Goal: Information Seeking & Learning: Learn about a topic

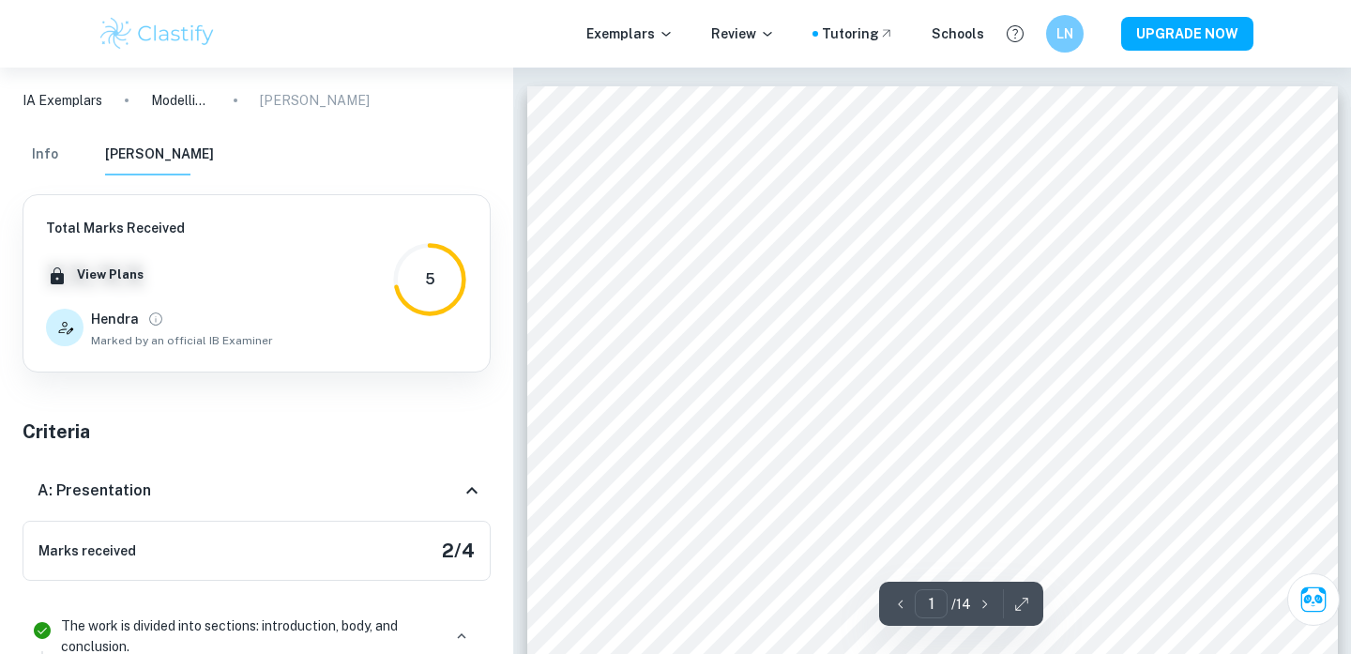
scroll to position [10, 0]
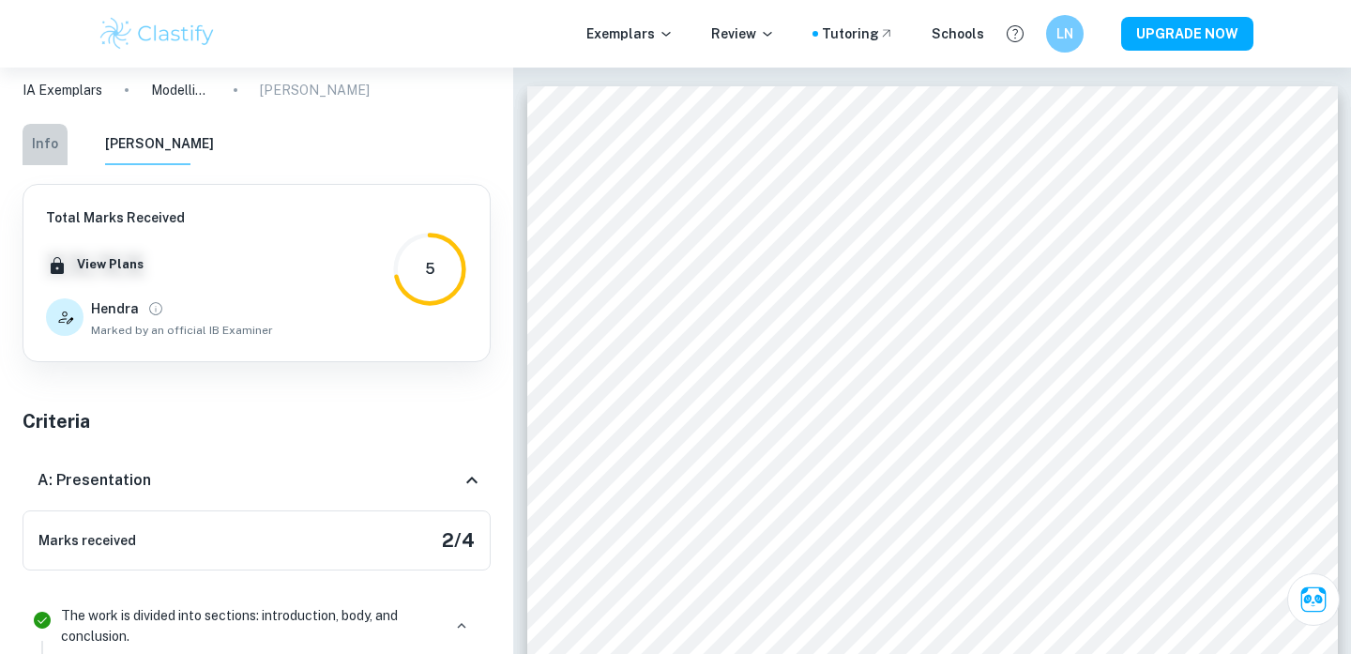
click at [51, 143] on button "Info" at bounding box center [45, 144] width 45 height 41
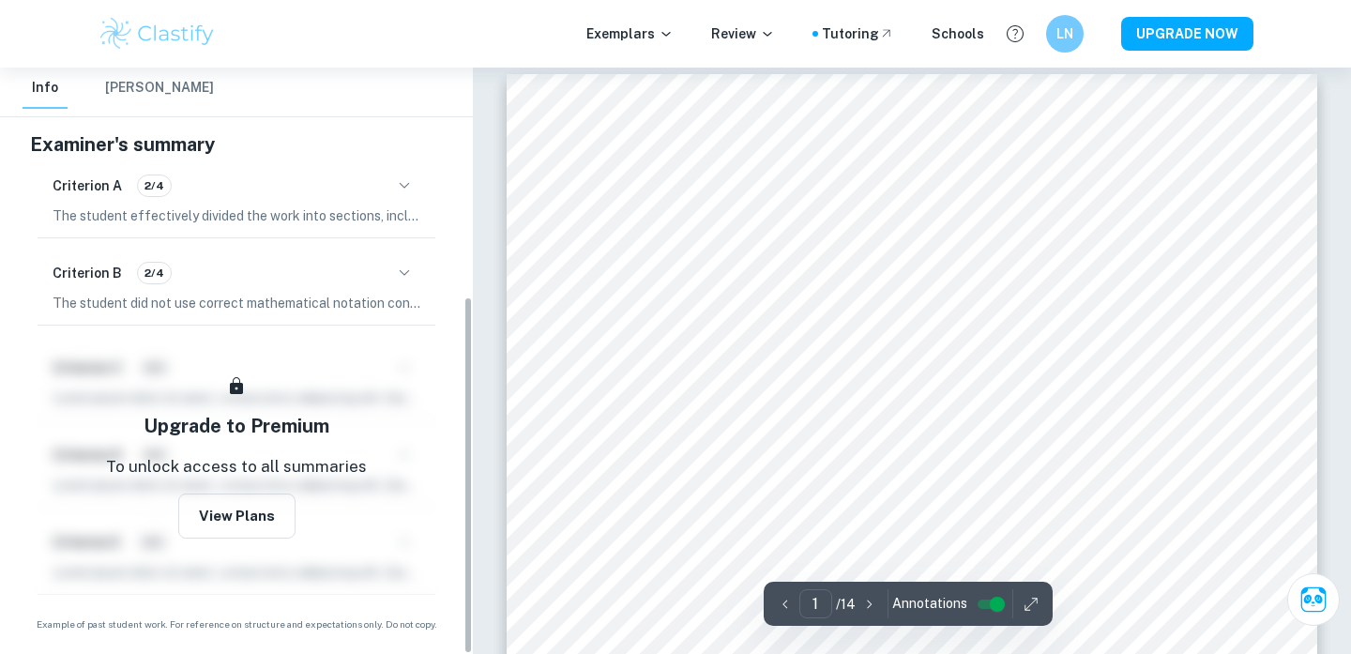
scroll to position [8, 0]
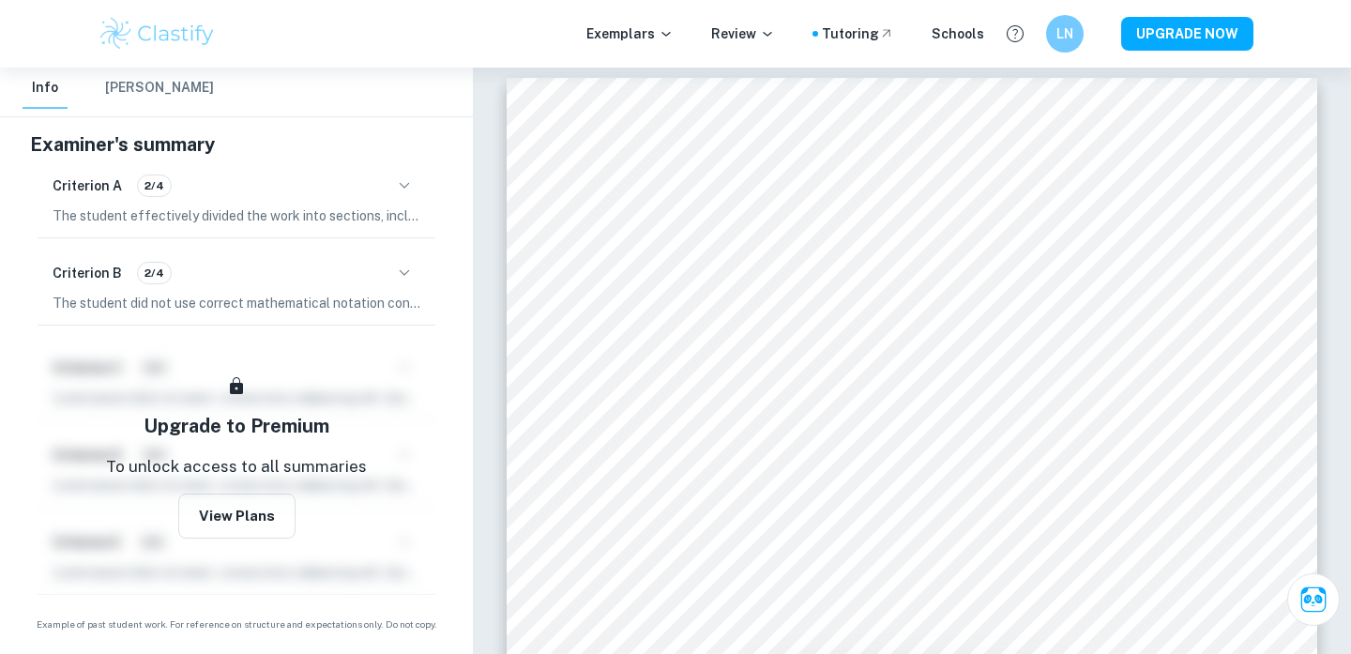
click at [397, 275] on icon "button" at bounding box center [404, 273] width 23 height 23
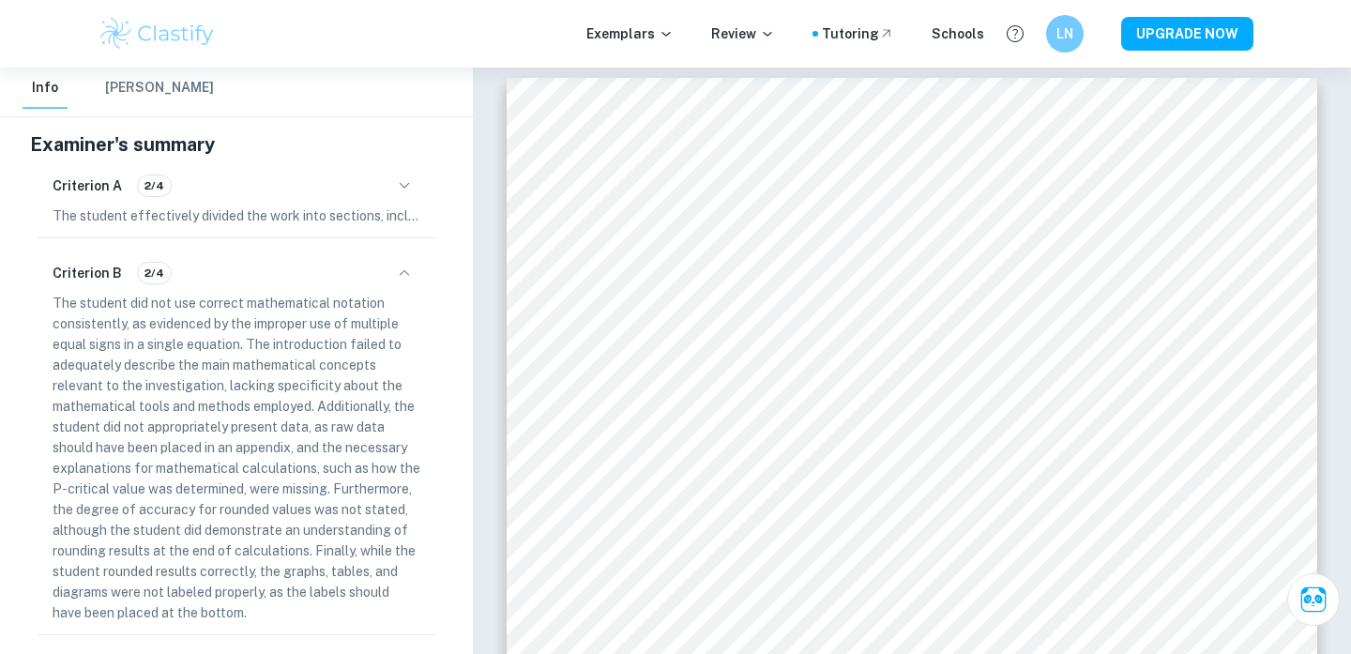
click at [404, 196] on icon "button" at bounding box center [404, 185] width 23 height 23
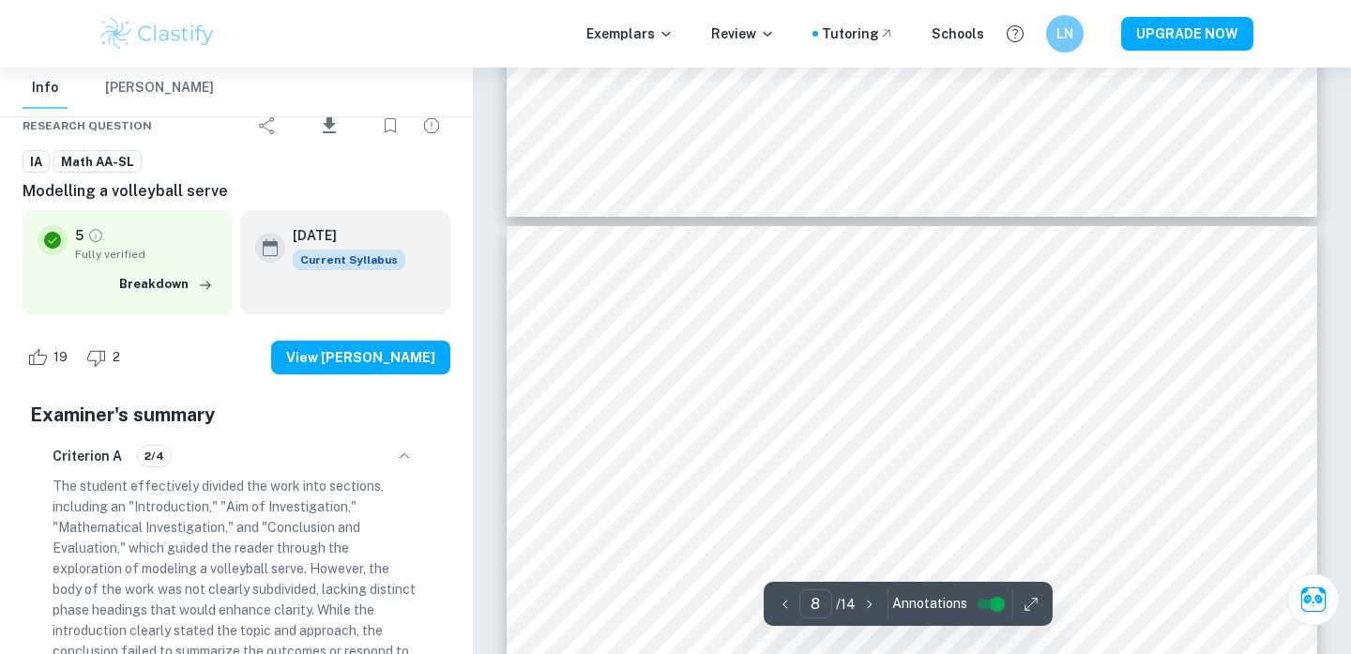
scroll to position [8203, 0]
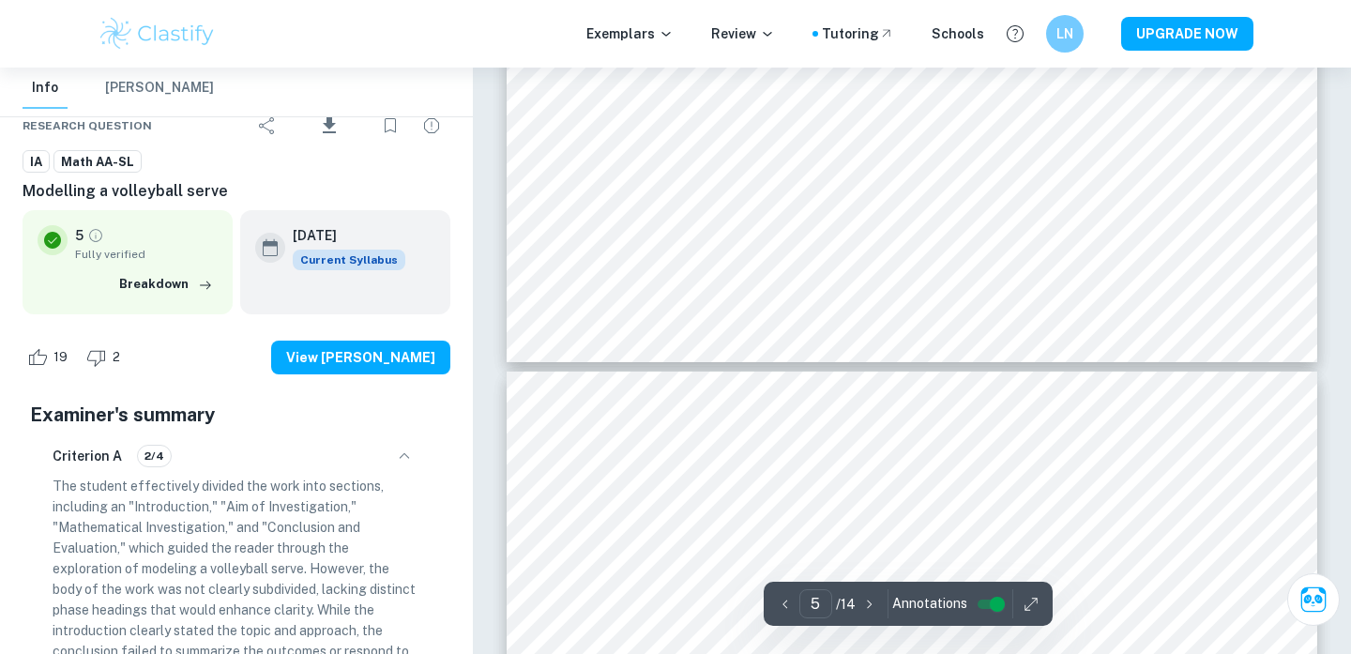
type input "4"
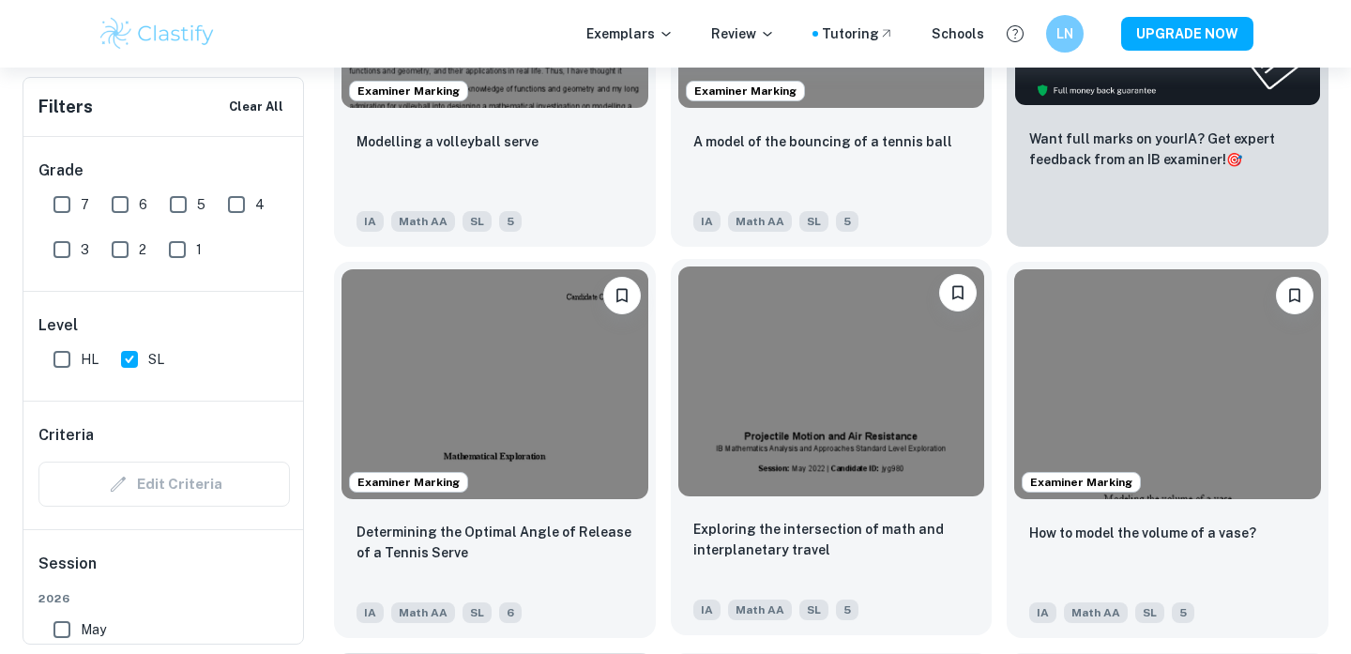
scroll to position [835, 0]
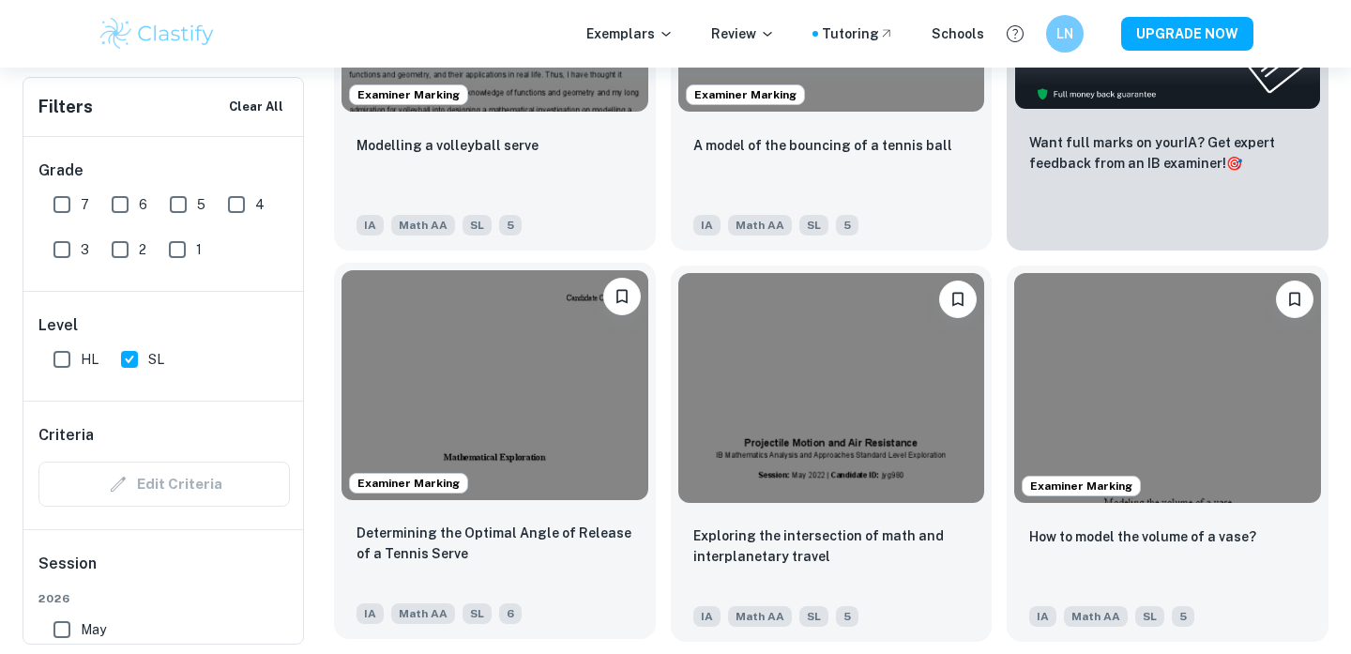
click at [439, 328] on img at bounding box center [494, 385] width 307 height 230
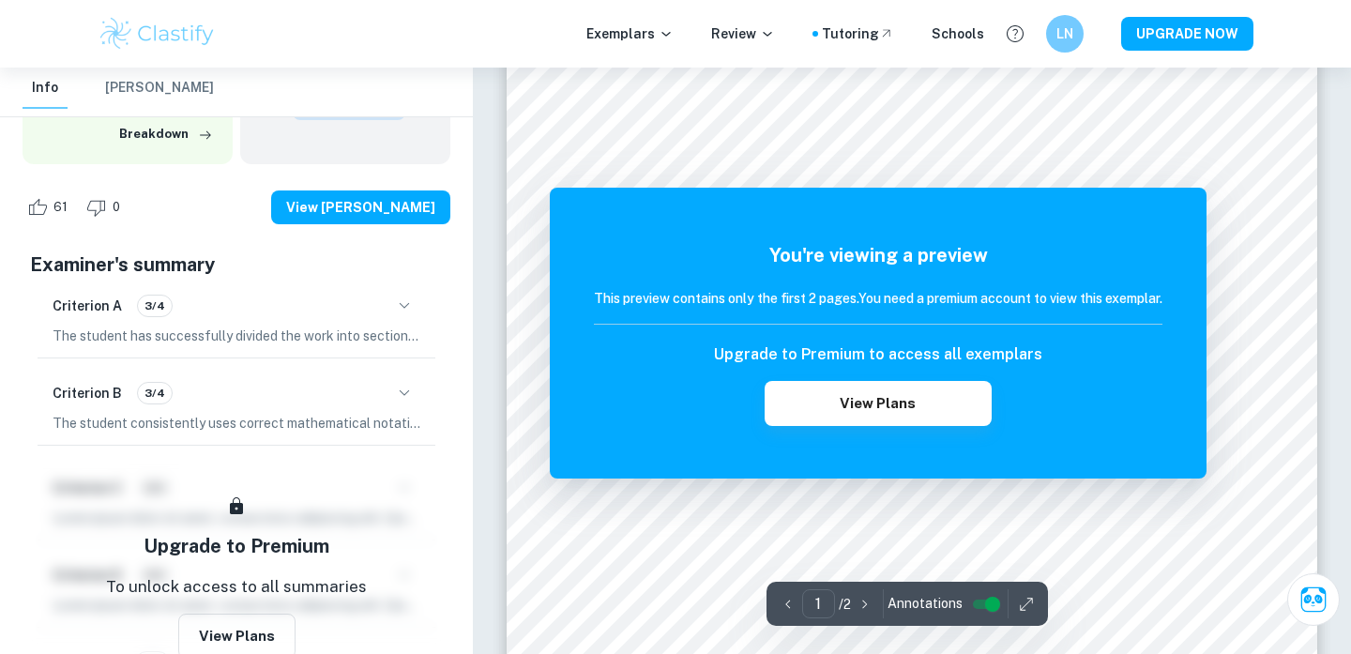
scroll to position [14, 0]
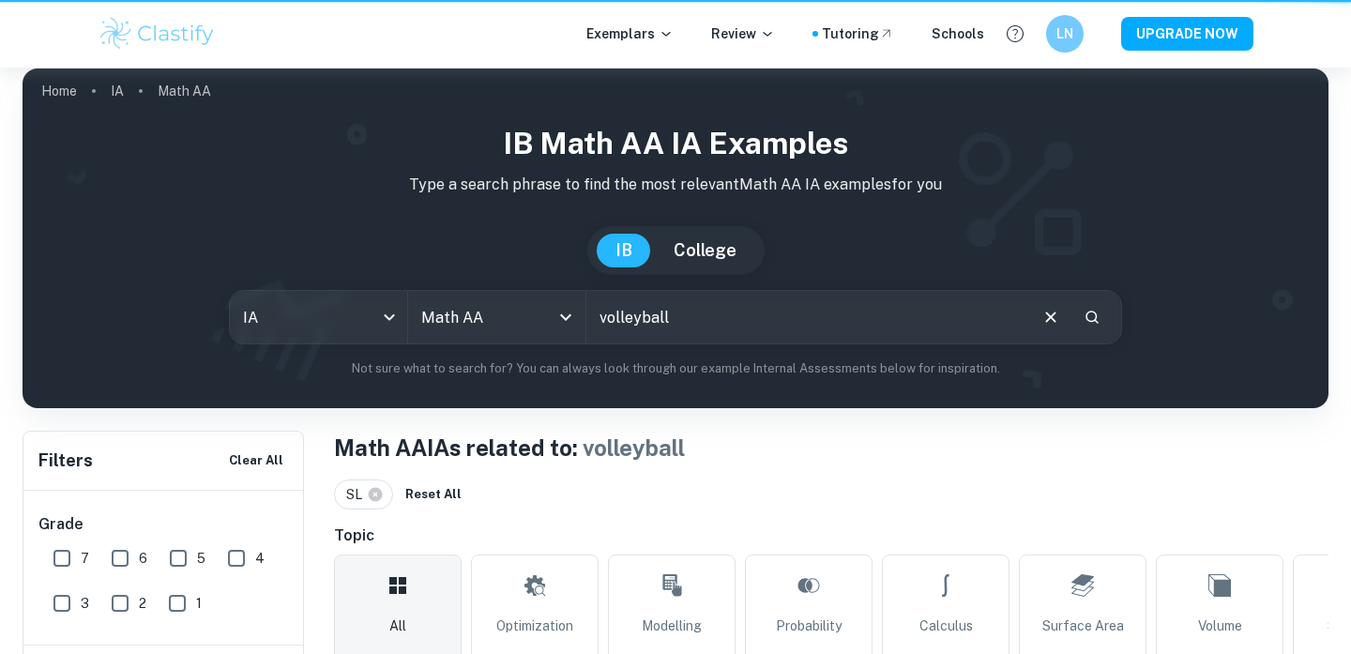
scroll to position [835, 0]
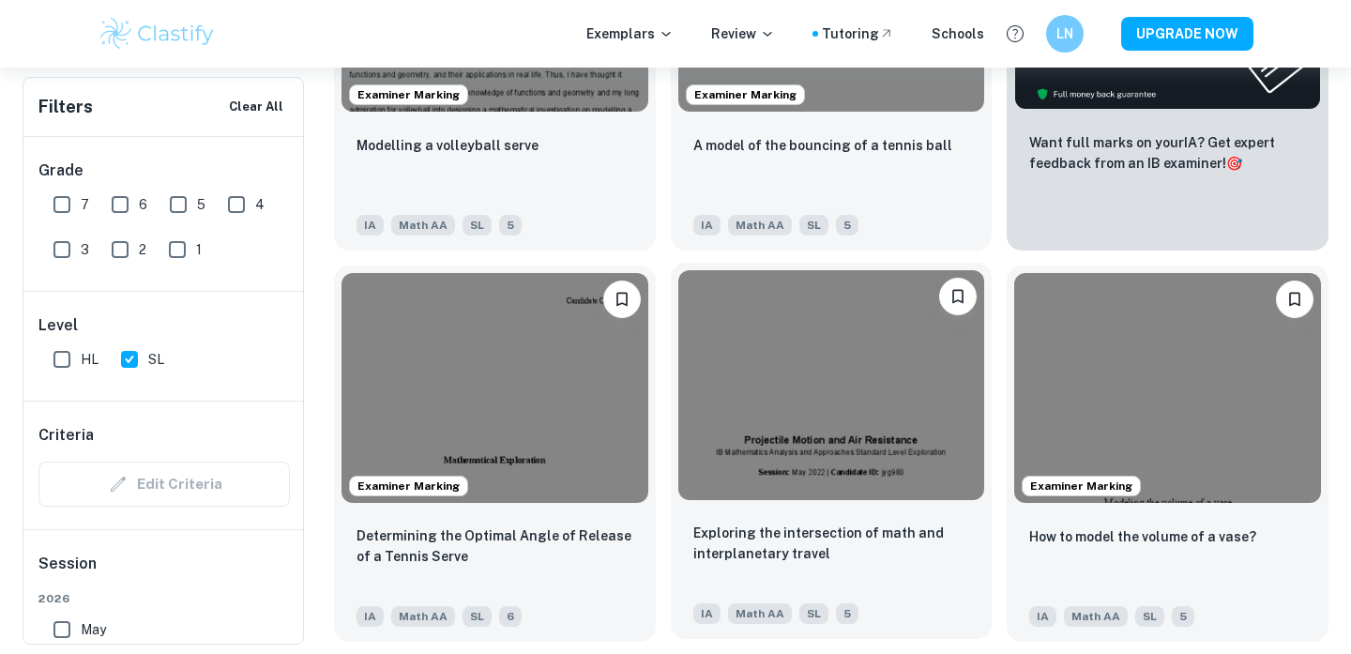
click at [876, 299] on img at bounding box center [831, 385] width 307 height 230
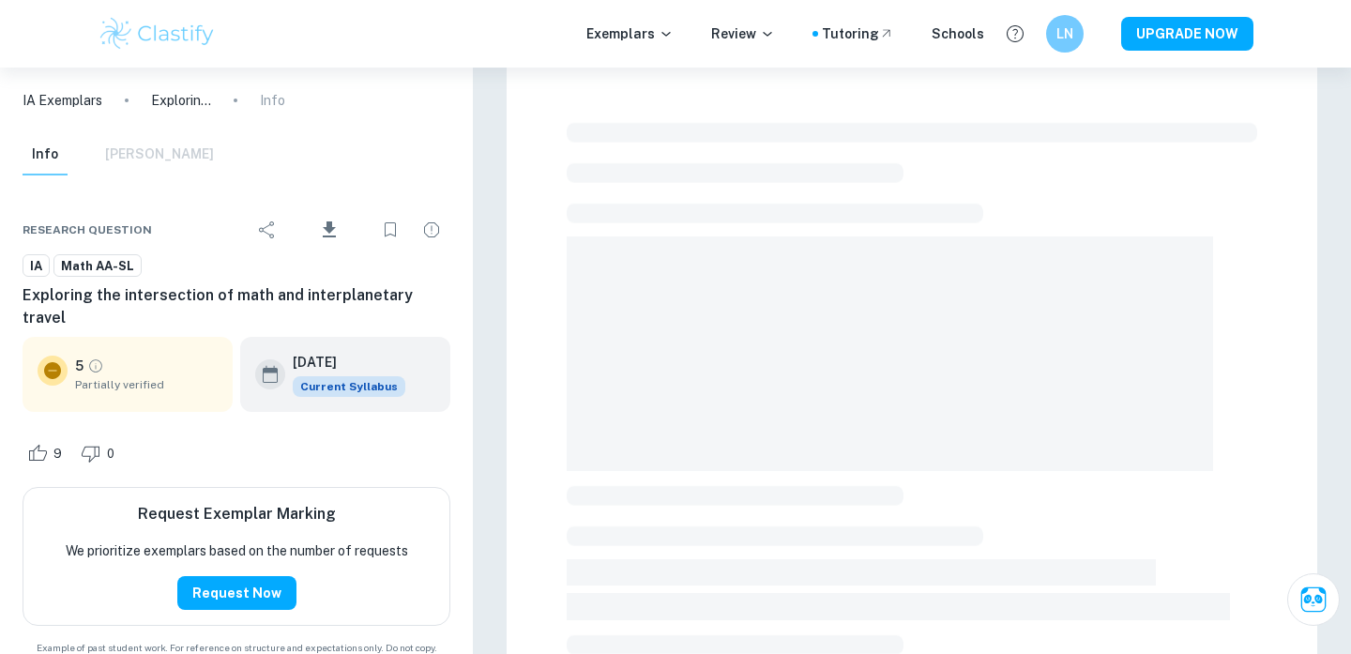
scroll to position [23, 0]
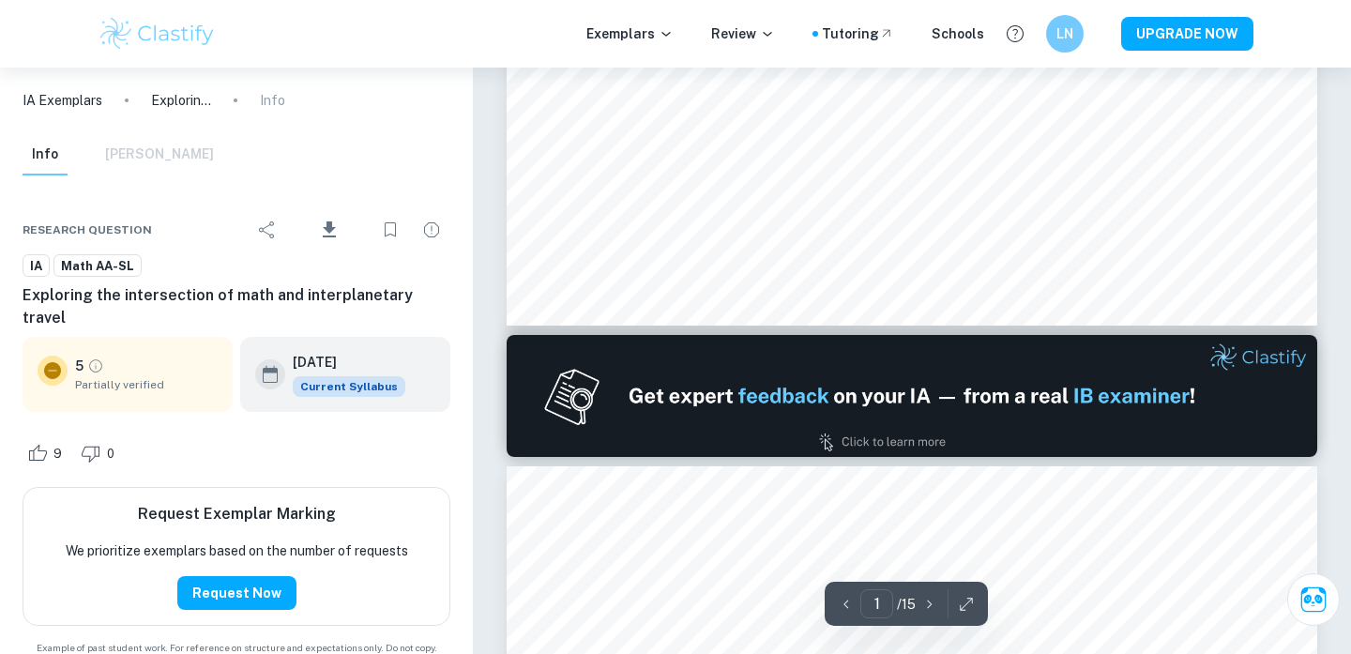
type input "2"
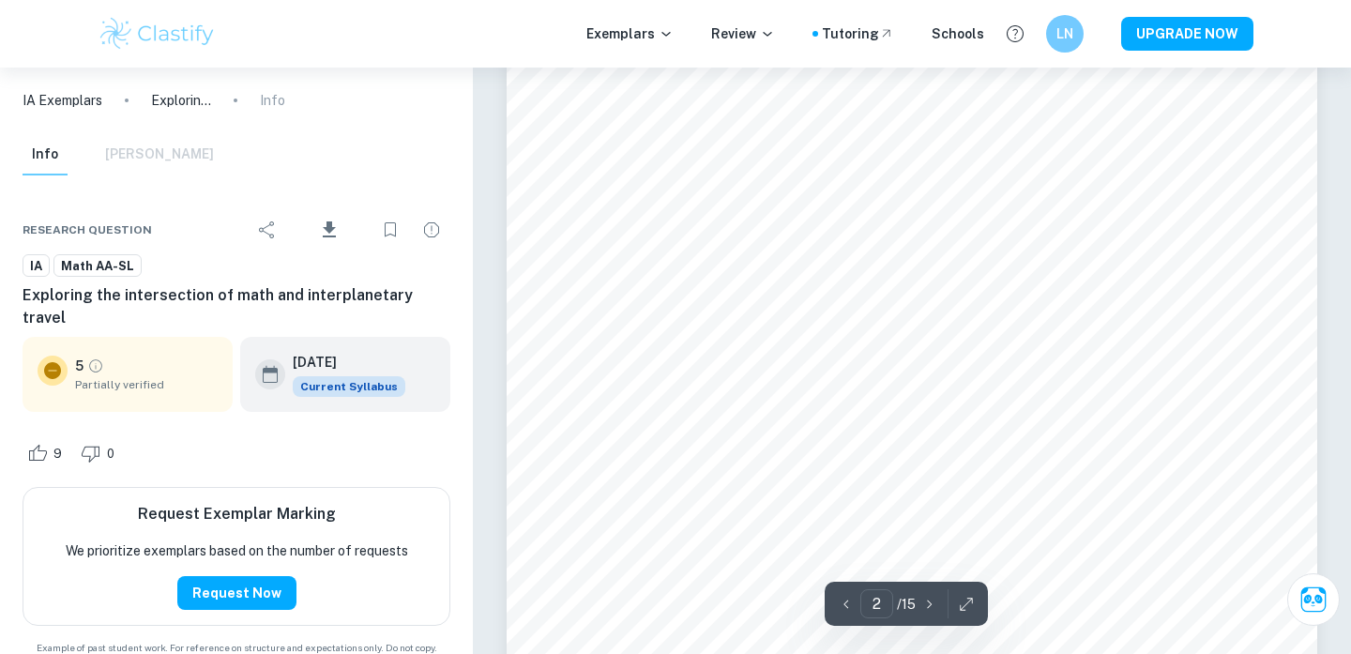
scroll to position [1408, 0]
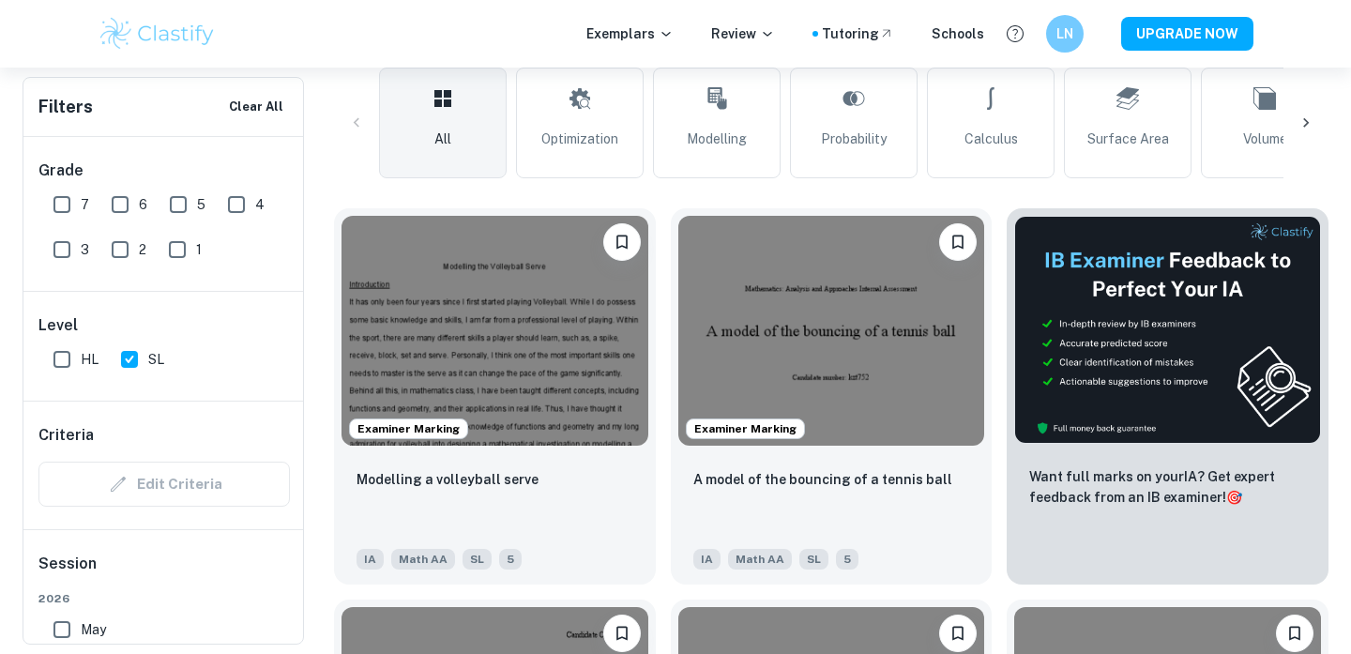
scroll to position [519, 0]
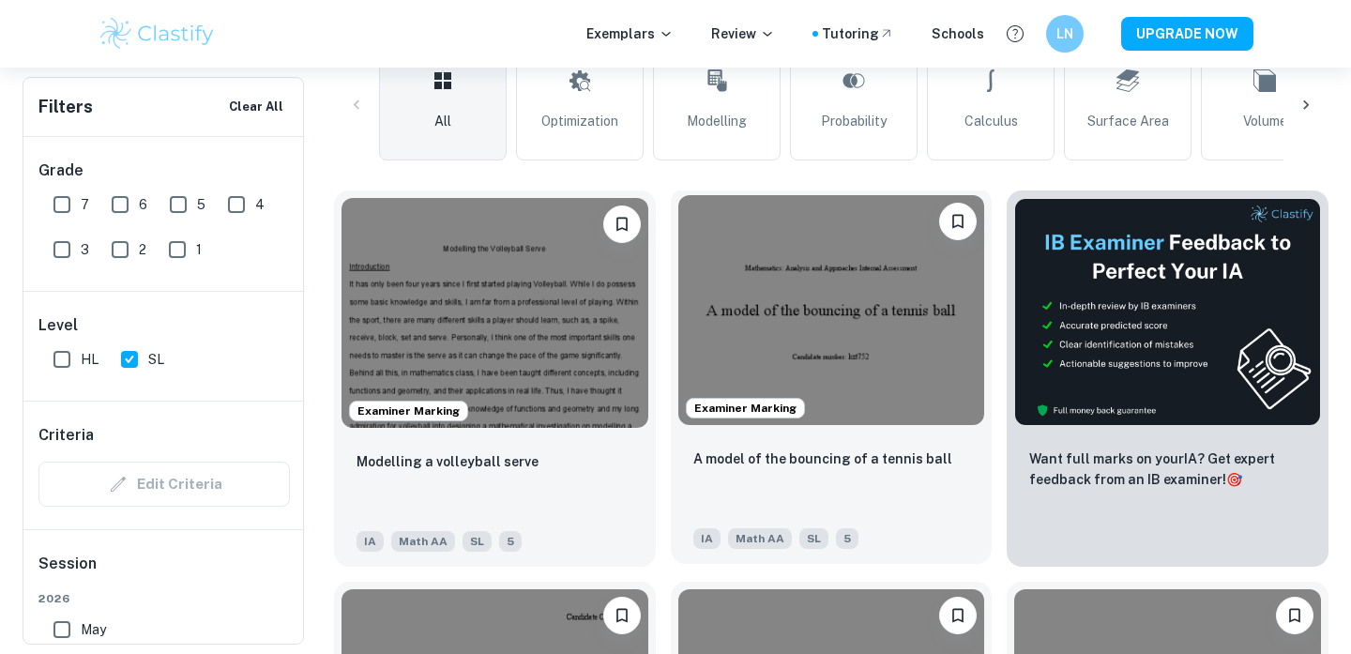
click at [836, 325] on img at bounding box center [831, 310] width 307 height 230
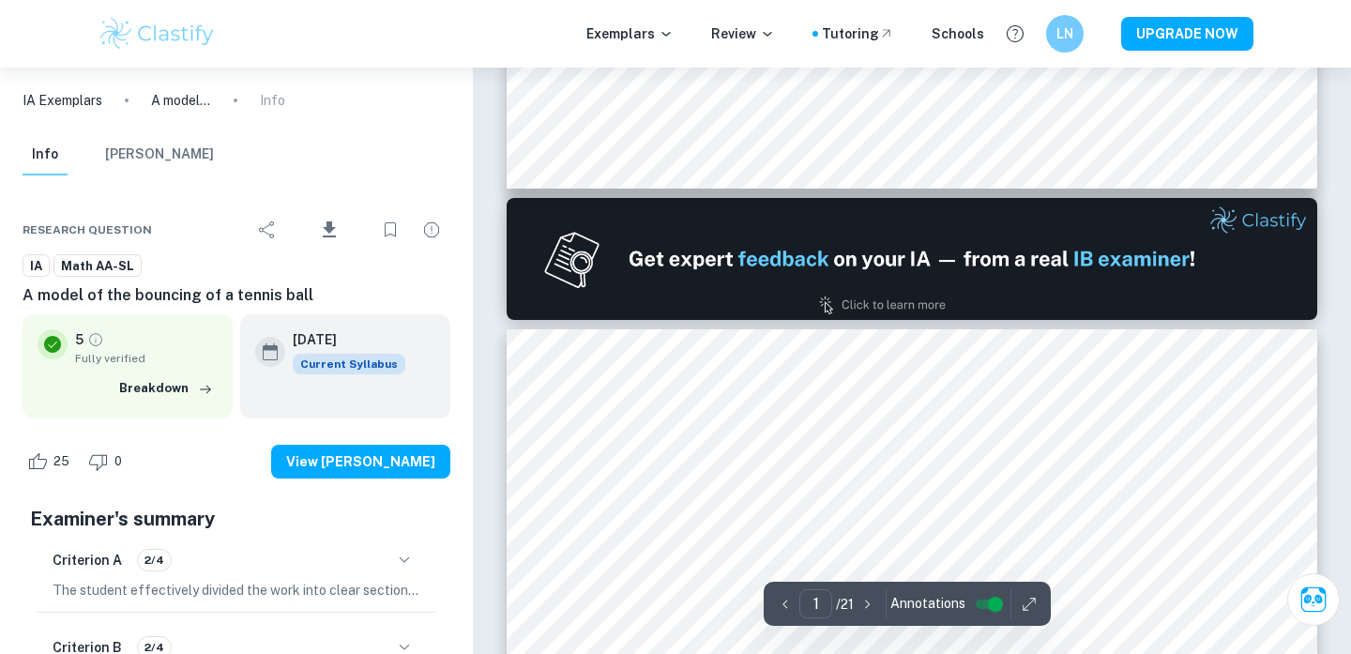
type input "2"
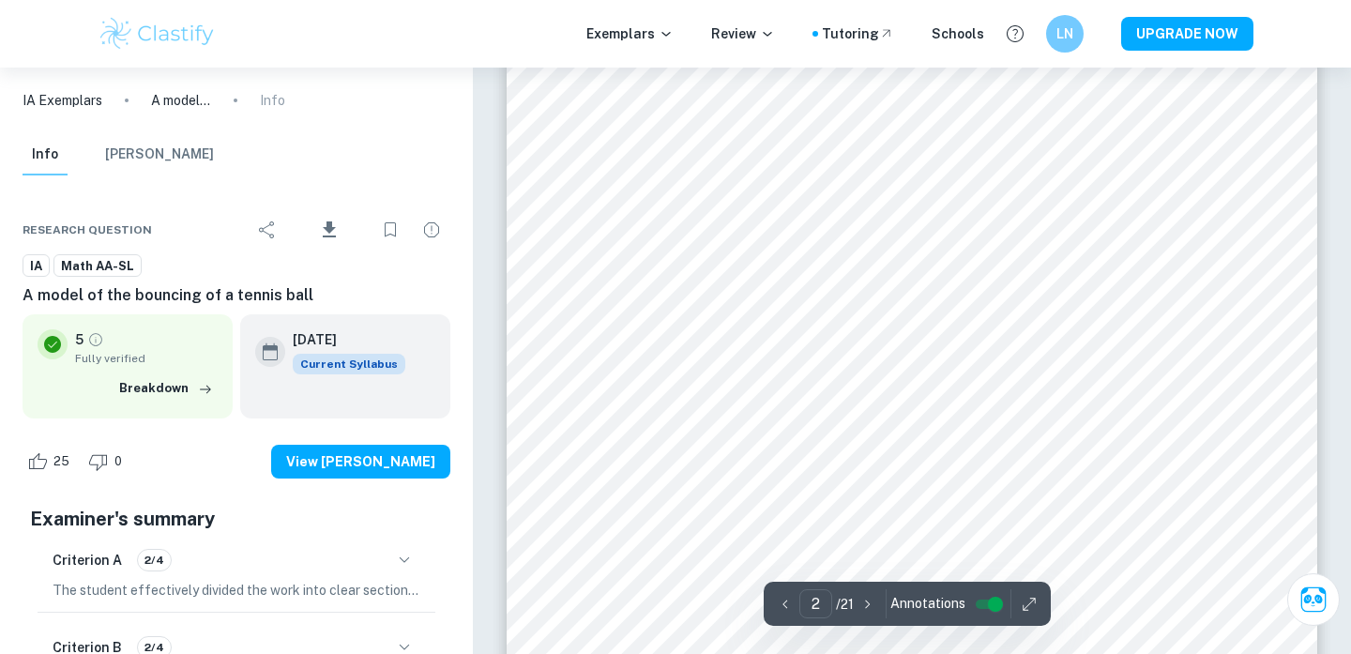
scroll to position [1422, 0]
